Goal: Find contact information: Find contact information

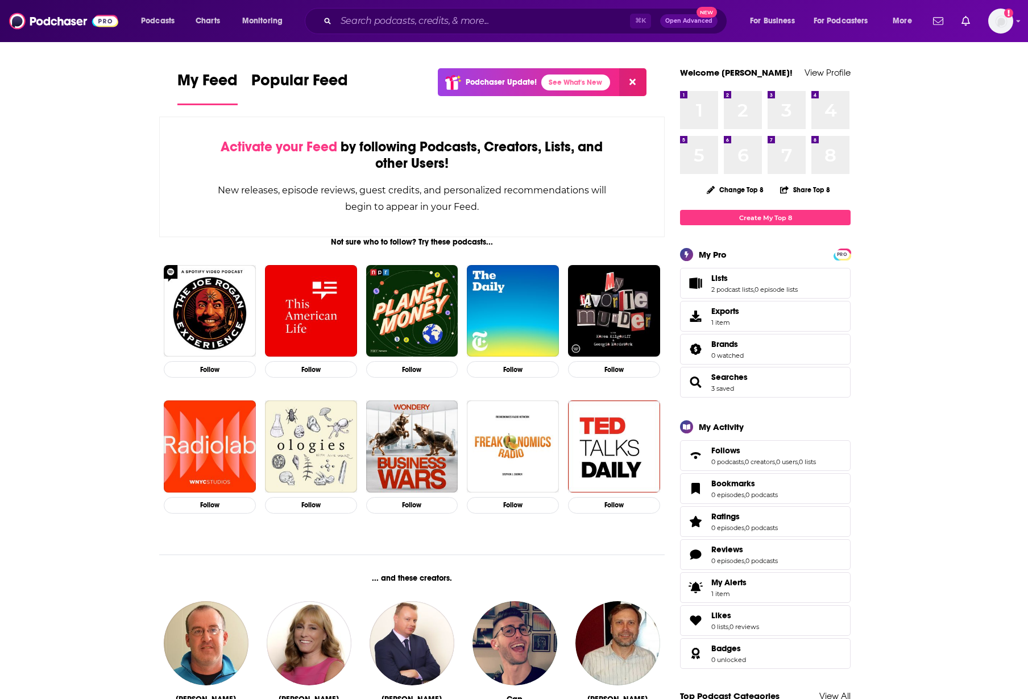
drag, startPoint x: 485, startPoint y: 32, endPoint x: 486, endPoint y: 23, distance: 9.1
click at [485, 29] on div "⌘ K Open Advanced New" at bounding box center [516, 21] width 423 height 26
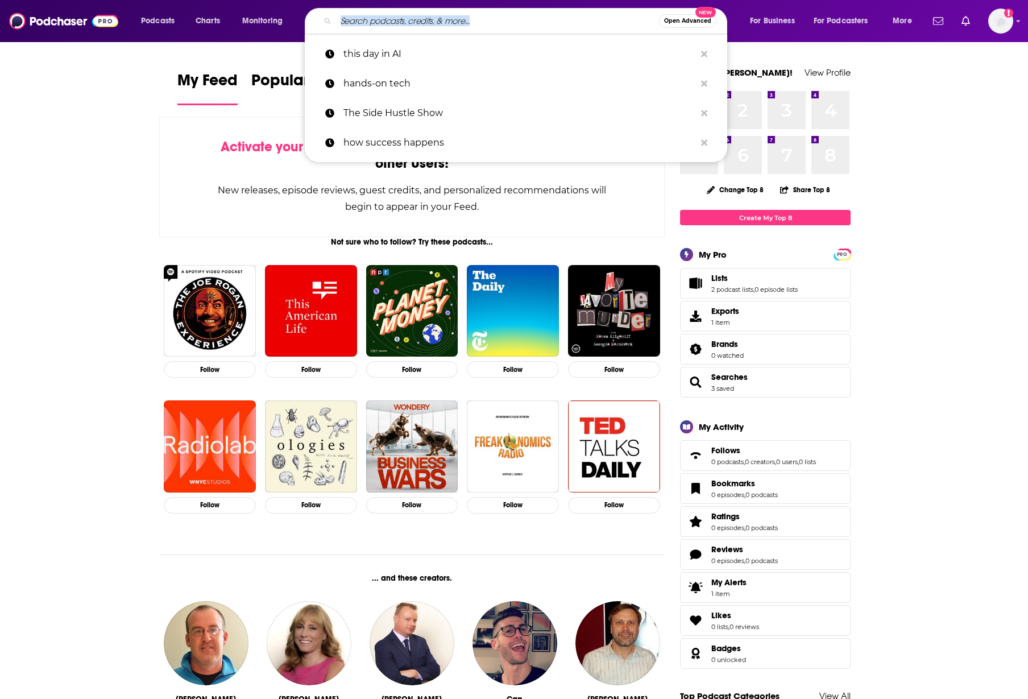
click at [486, 23] on input "Search podcasts, credits, & more..." at bounding box center [497, 21] width 323 height 18
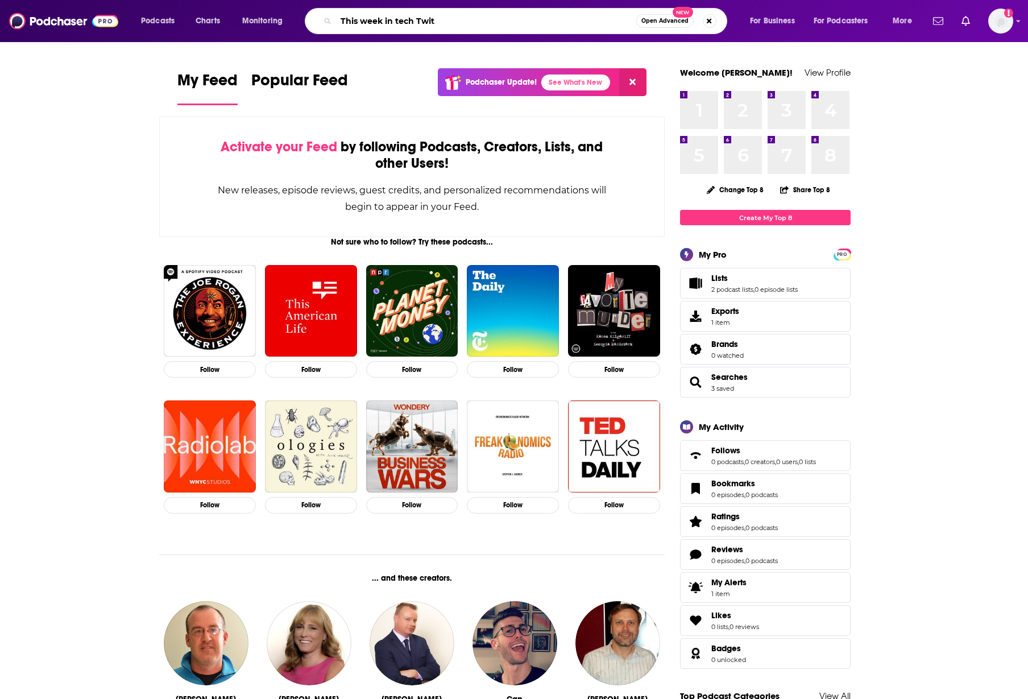
type input "This week in tech Twit"
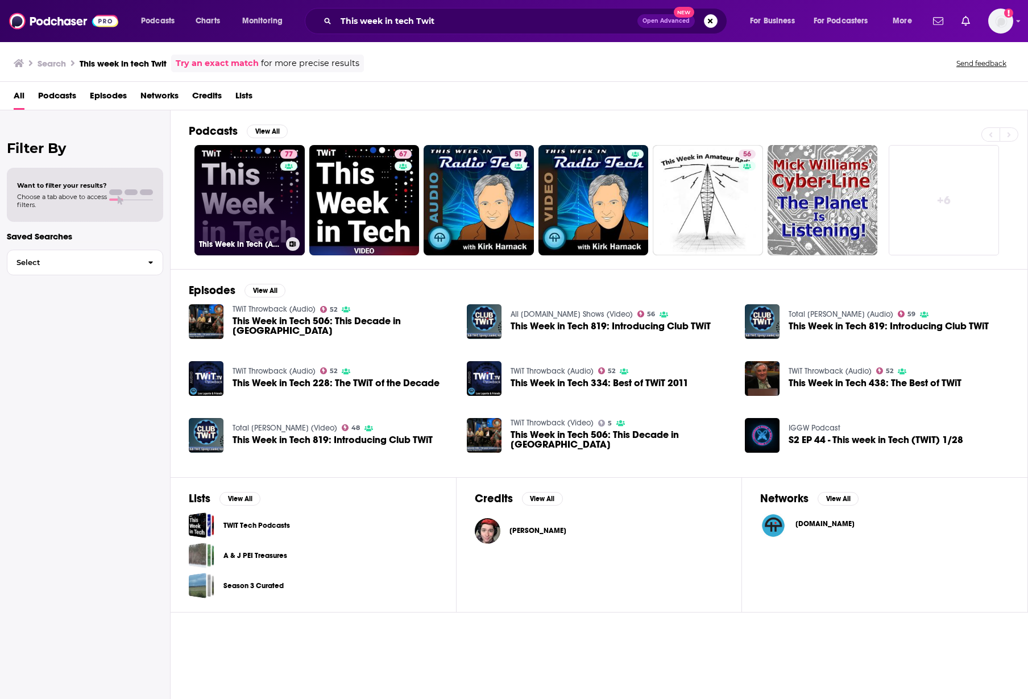
click at [262, 205] on link "77 This Week in Tech (Audio)" at bounding box center [249, 200] width 110 height 110
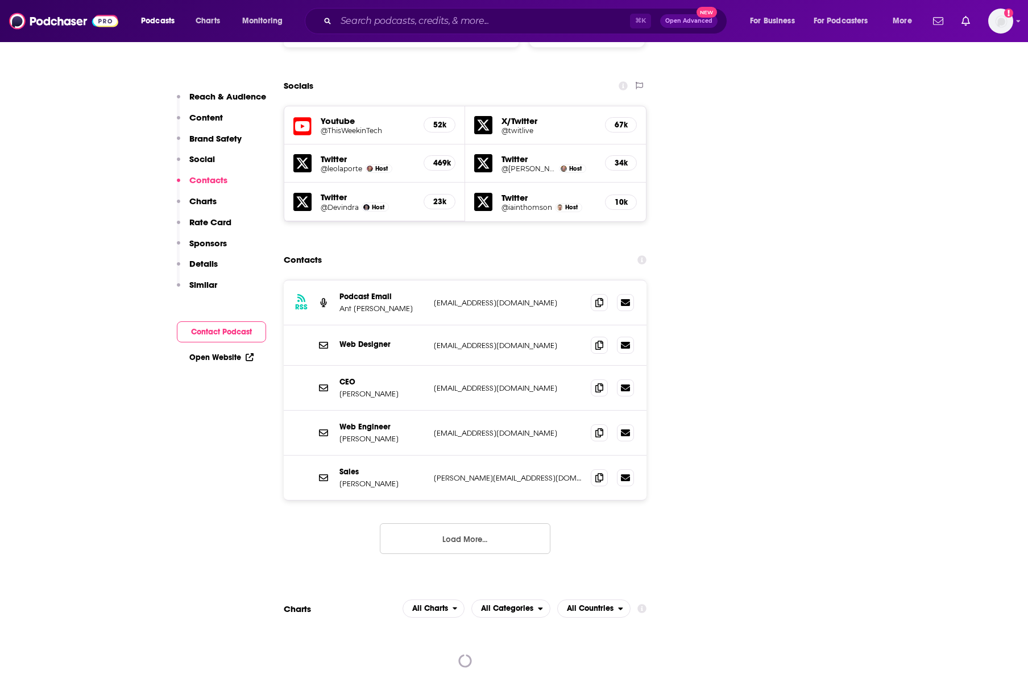
scroll to position [1385, 0]
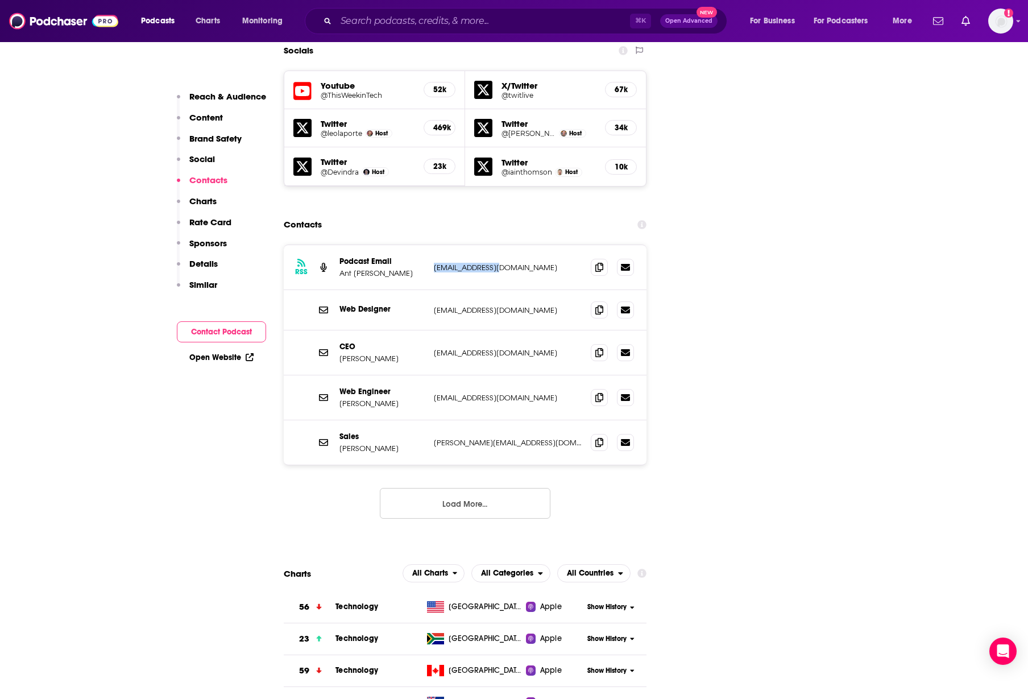
drag, startPoint x: 503, startPoint y: 190, endPoint x: 430, endPoint y: 190, distance: 73.4
click at [430, 245] on div "RSS Podcast Email Ant [PERSON_NAME] [EMAIL_ADDRESS][DOMAIN_NAME] [EMAIL_ADDRESS…" at bounding box center [465, 267] width 363 height 45
copy p "[EMAIL_ADDRESS][DOMAIN_NAME]"
click at [421, 488] on button "Load More..." at bounding box center [465, 503] width 171 height 31
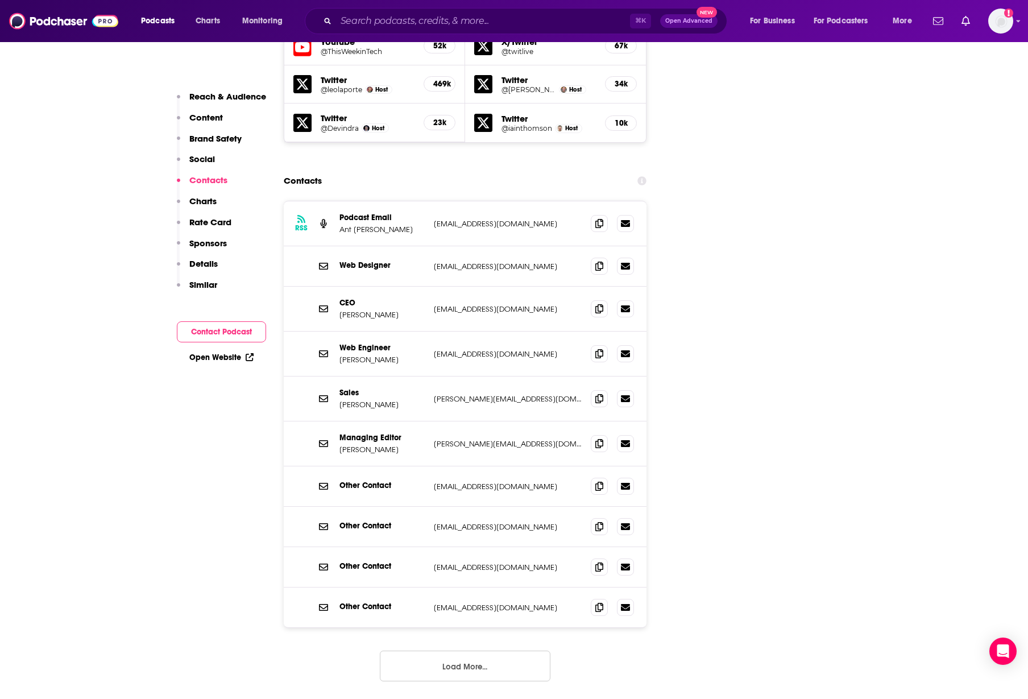
scroll to position [1439, 0]
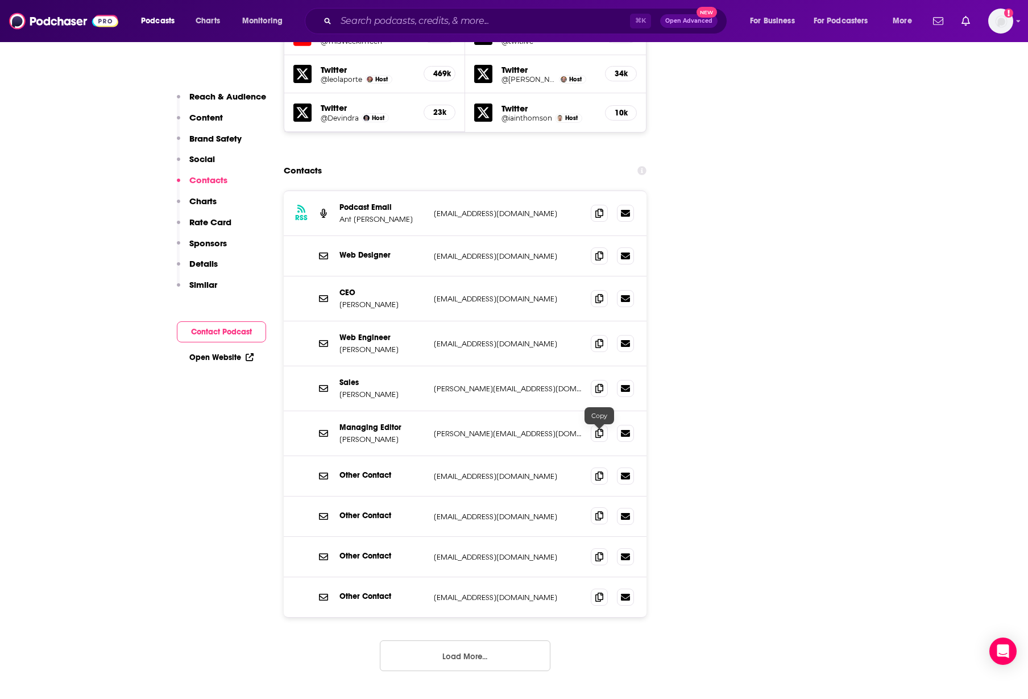
click at [596, 511] on icon at bounding box center [599, 515] width 8 height 9
click at [600, 428] on icon at bounding box center [599, 432] width 8 height 9
